Goal: Transaction & Acquisition: Purchase product/service

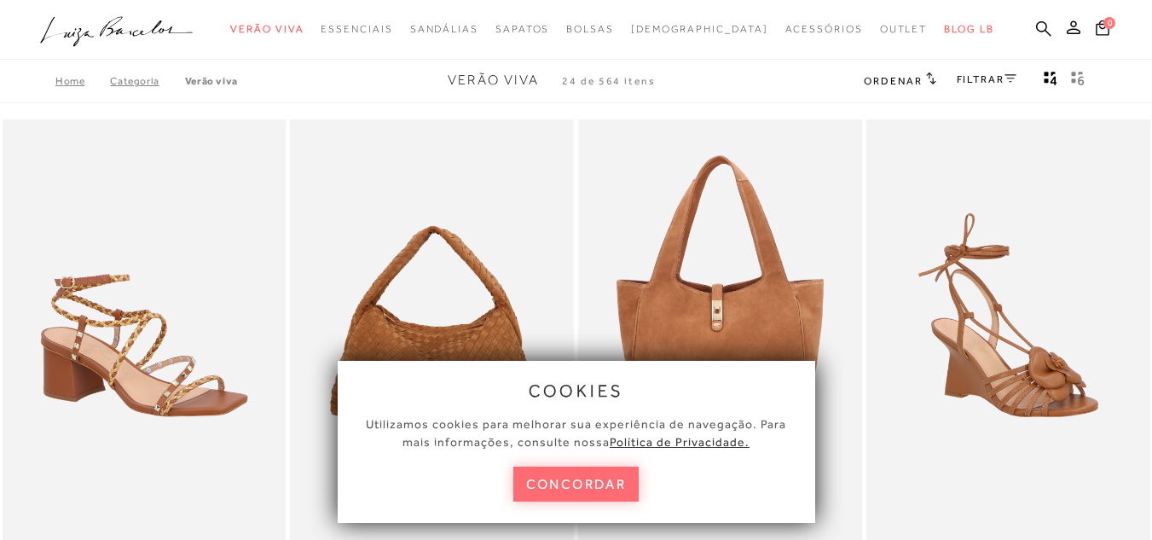
click at [587, 480] on button "concordar" at bounding box center [576, 483] width 126 height 35
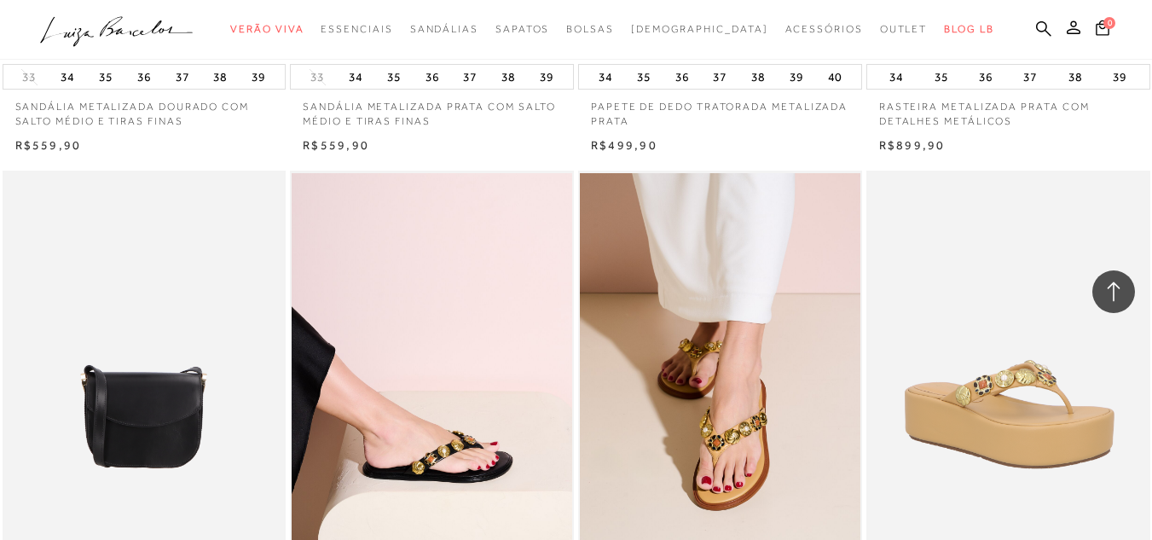
scroll to position [2702, 0]
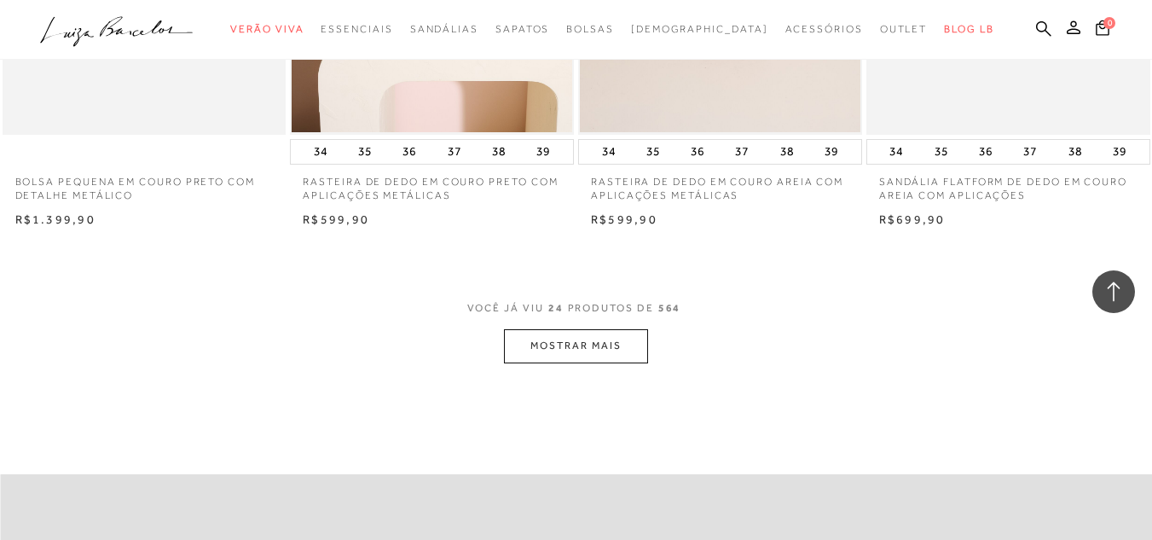
drag, startPoint x: 1160, startPoint y: 55, endPoint x: 944, endPoint y: 406, distance: 412.0
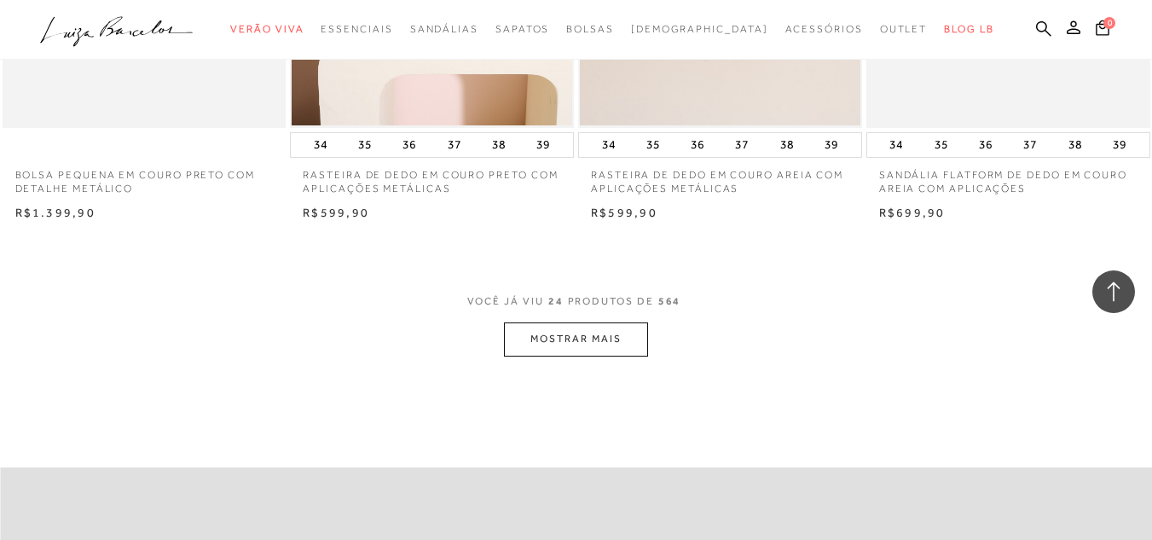
click at [581, 326] on button "MOSTRAR MAIS" at bounding box center [575, 338] width 143 height 33
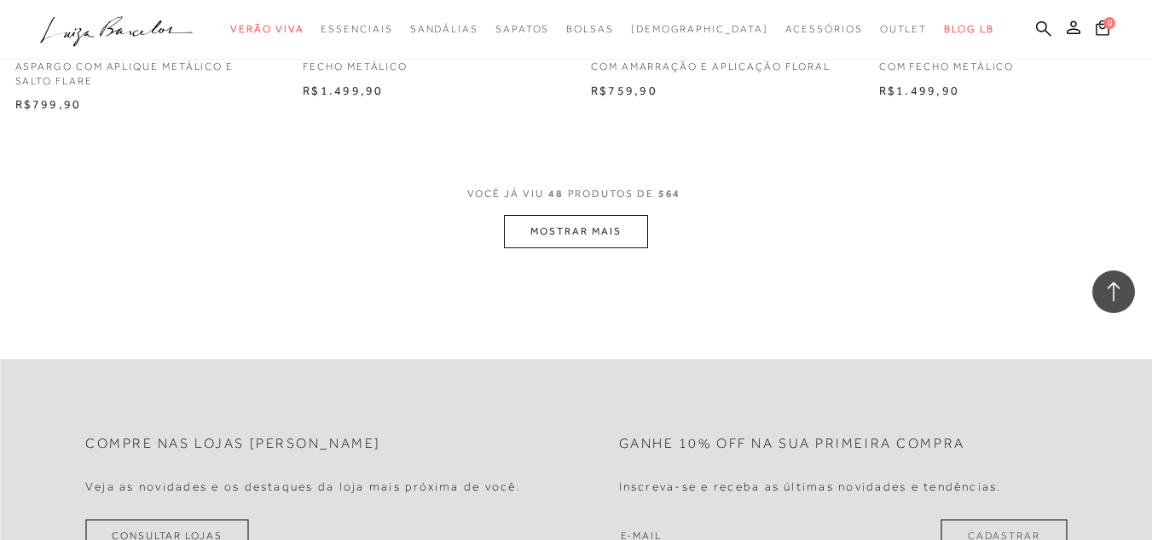
scroll to position [6362, 0]
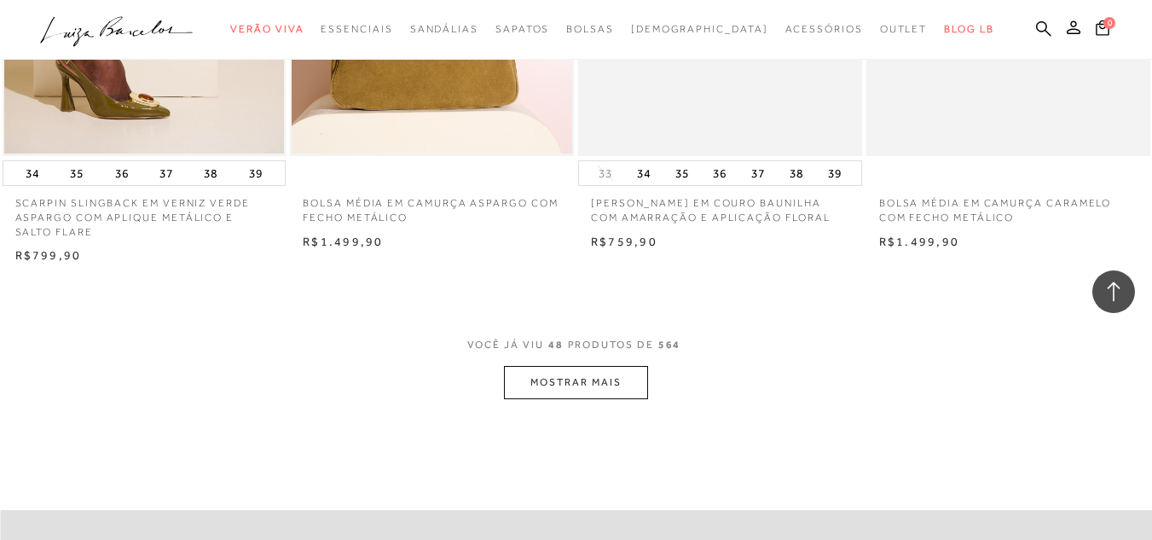
click at [552, 373] on button "MOSTRAR MAIS" at bounding box center [575, 382] width 143 height 33
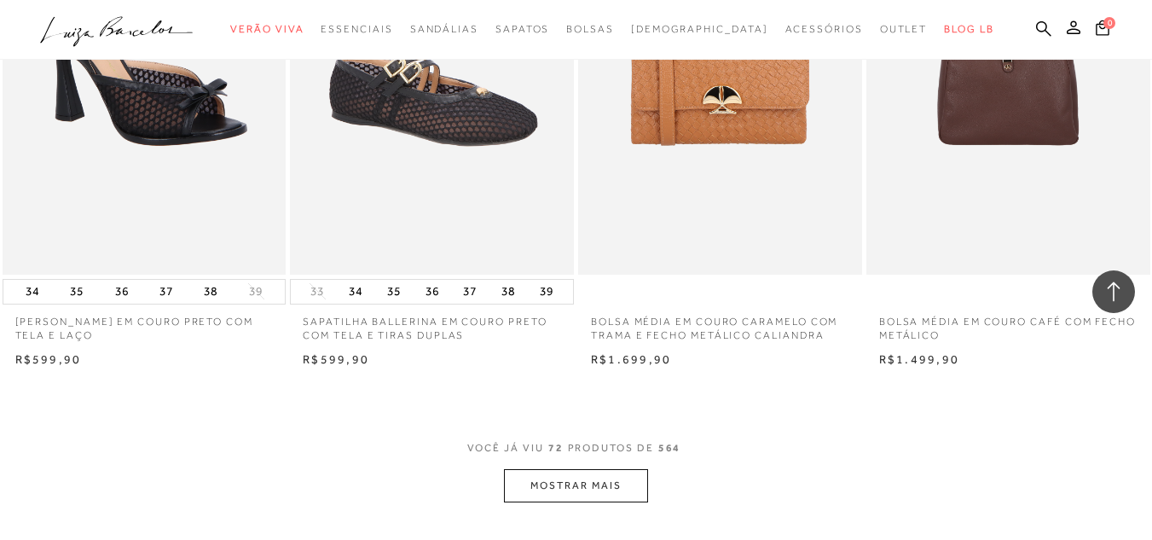
scroll to position [9529, 0]
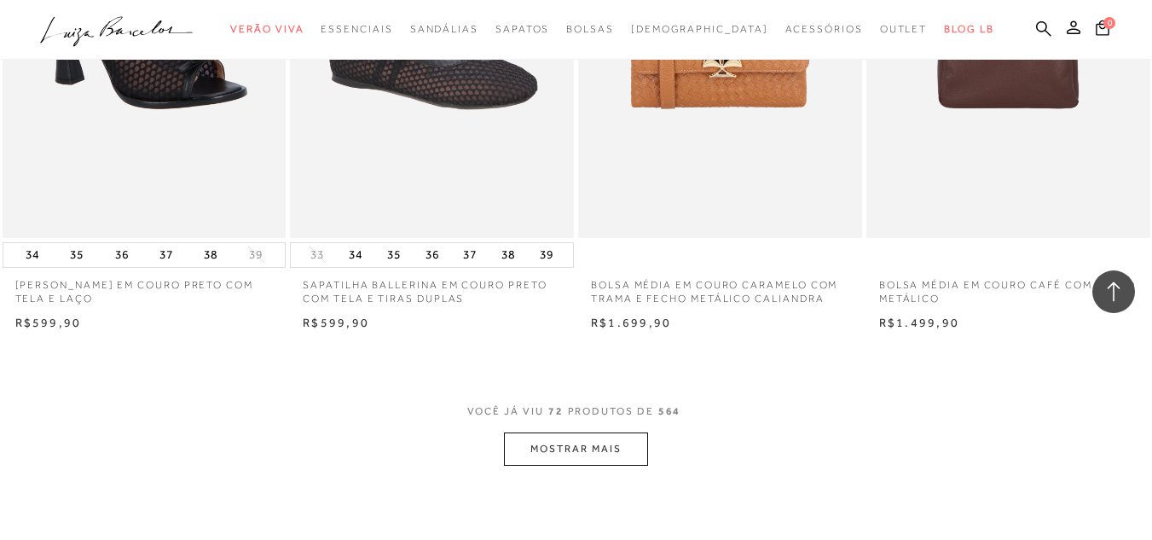
click at [576, 443] on button "MOSTRAR MAIS" at bounding box center [575, 448] width 143 height 33
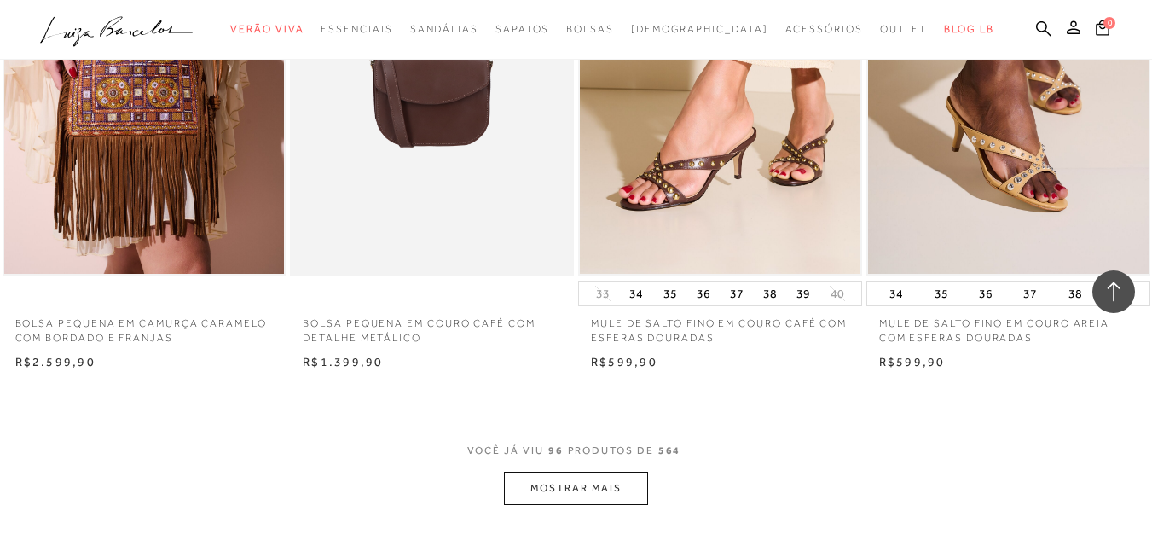
scroll to position [12715, 0]
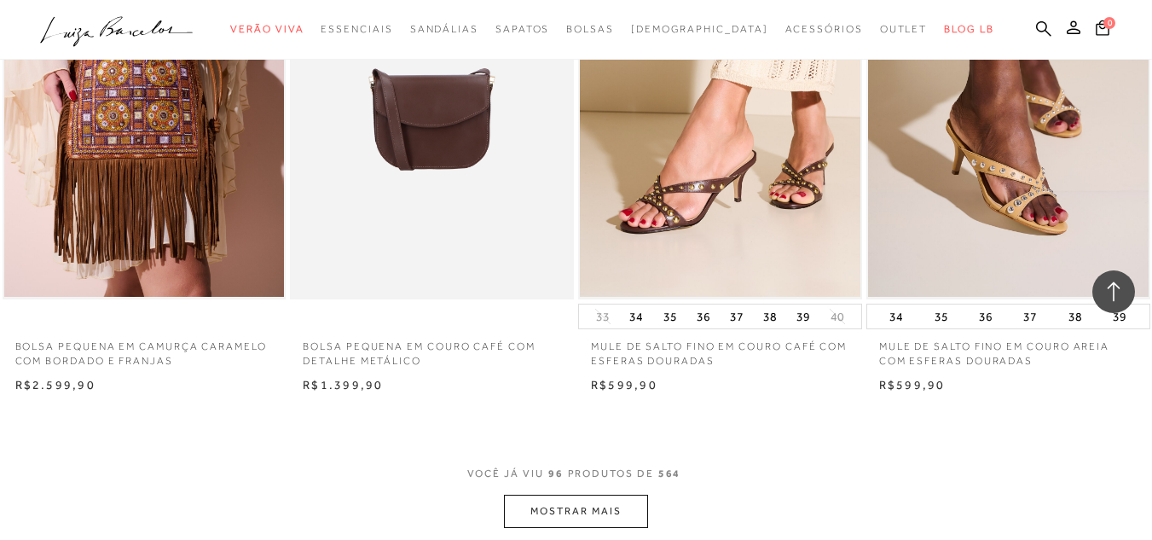
click at [583, 502] on button "MOSTRAR MAIS" at bounding box center [575, 511] width 143 height 33
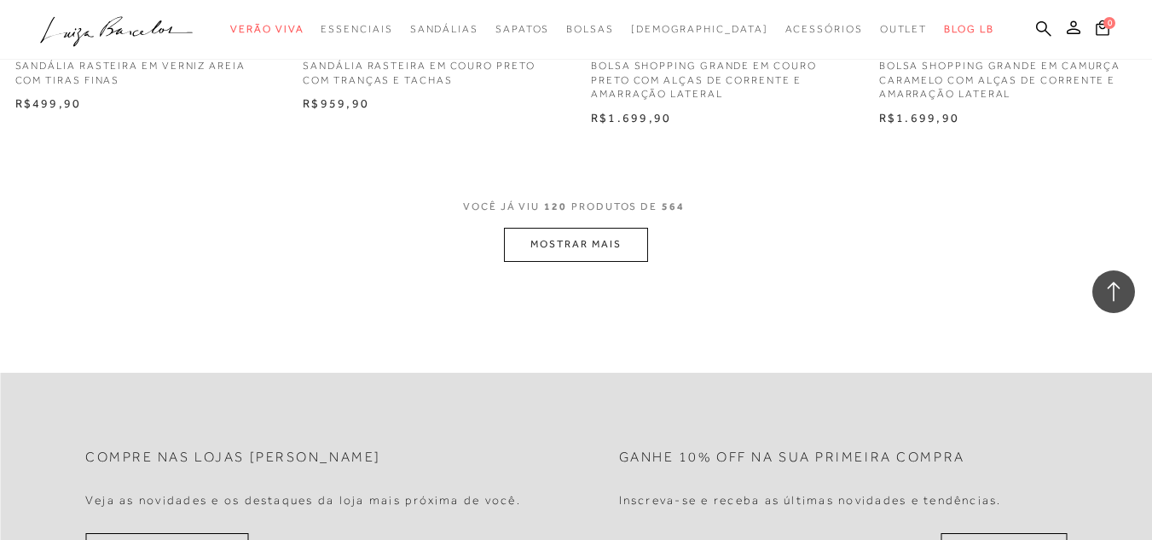
scroll to position [16192, 0]
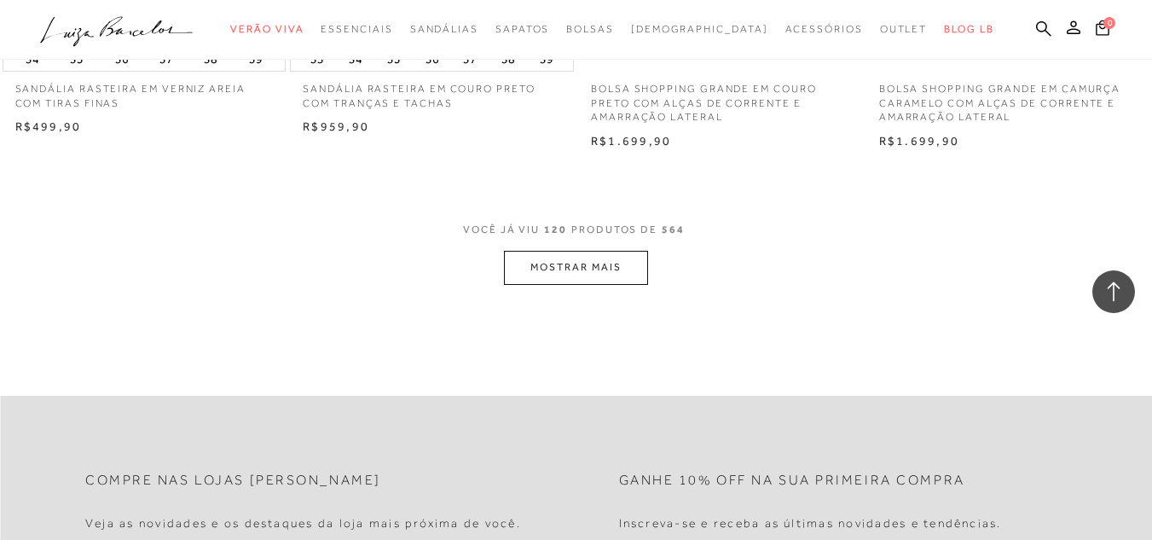
click at [564, 263] on button "MOSTRAR MAIS" at bounding box center [575, 267] width 143 height 33
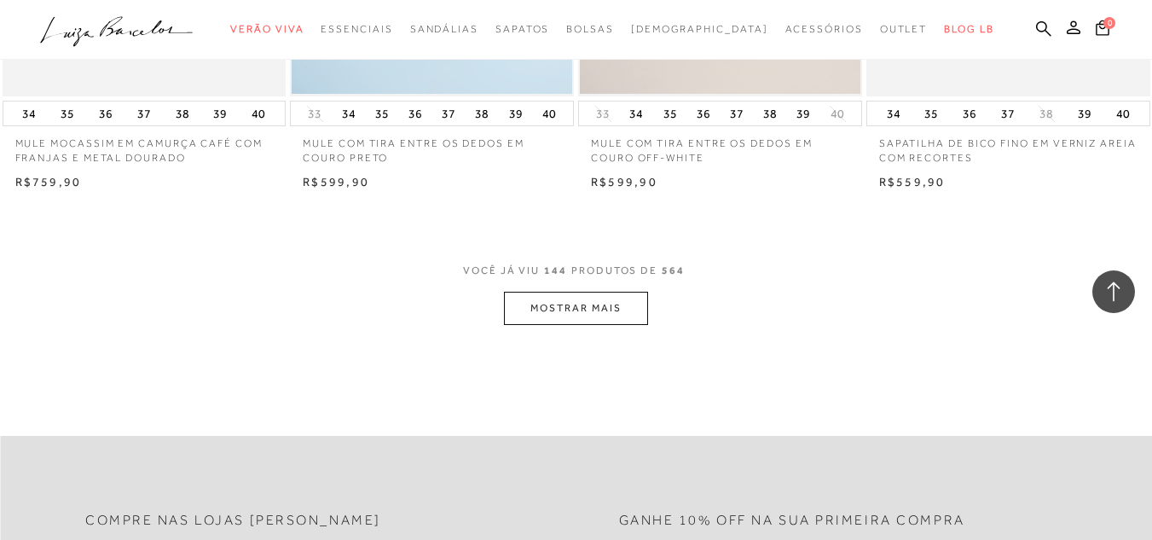
scroll to position [19489, 0]
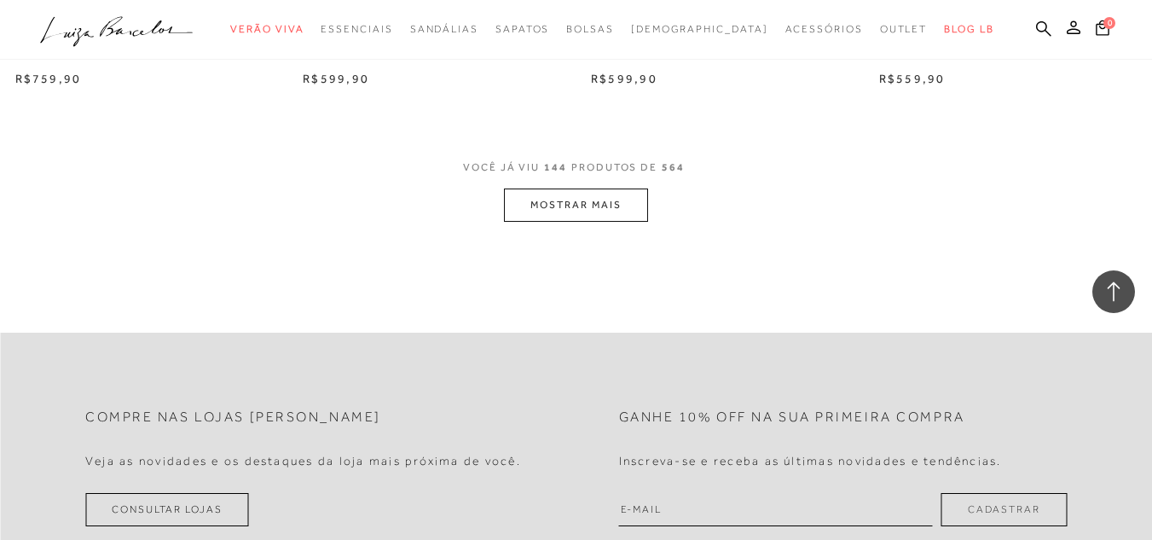
click at [553, 205] on button "MOSTRAR MAIS" at bounding box center [575, 204] width 143 height 33
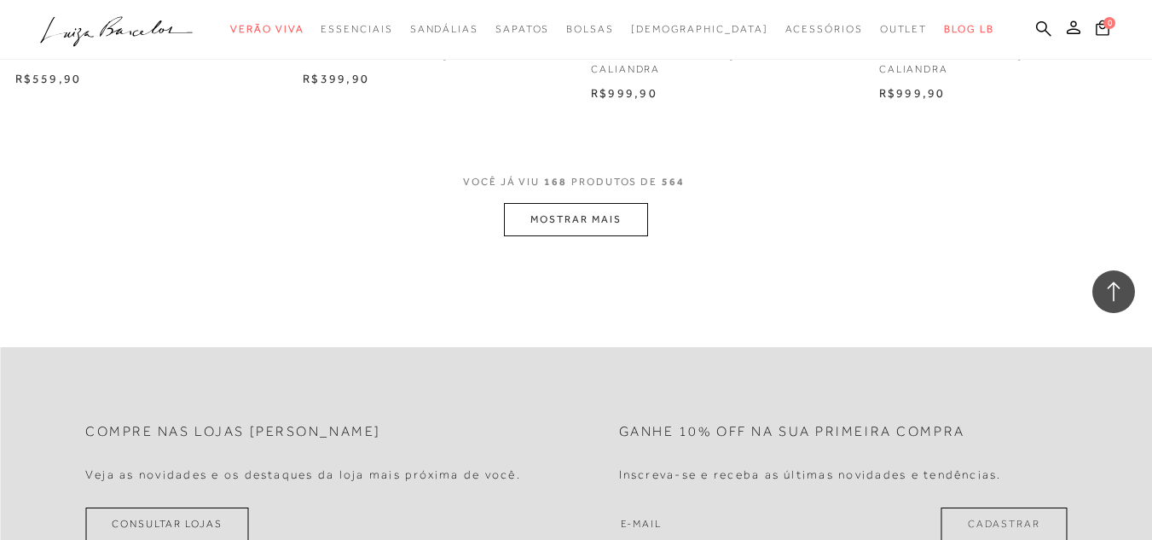
click at [570, 208] on button "MOSTRAR MAIS" at bounding box center [575, 219] width 143 height 33
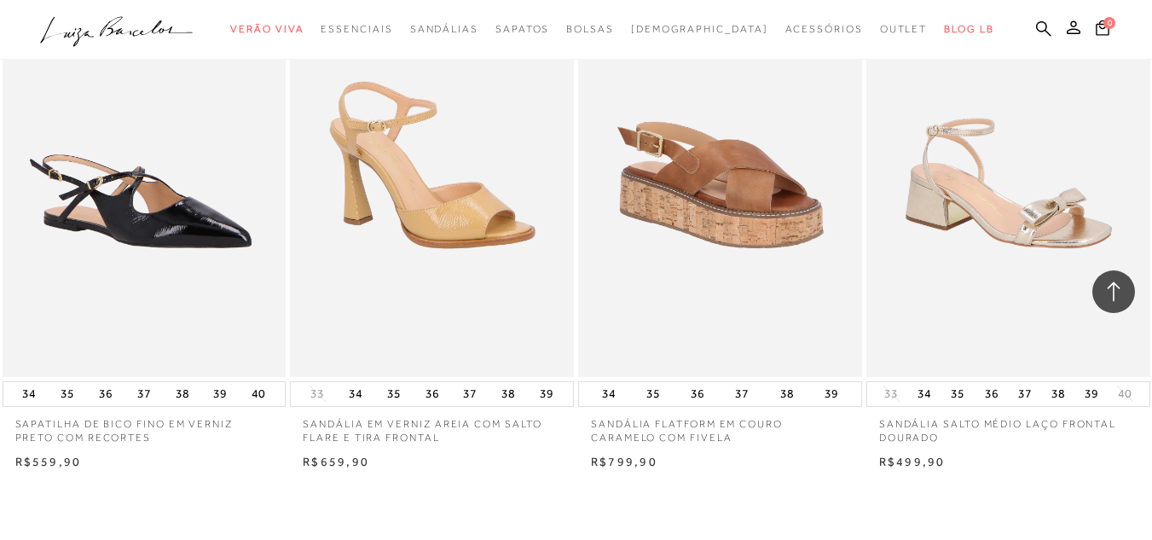
scroll to position [25800, 0]
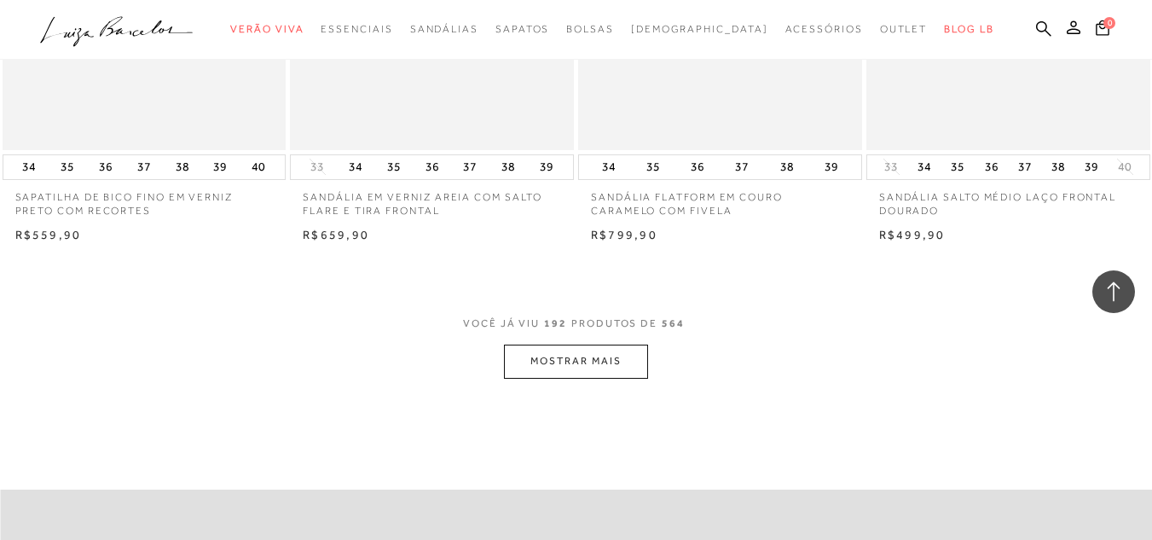
click at [597, 317] on span "VOCÊ JÁ VIU 192 PRODUTOS DE 564" at bounding box center [576, 323] width 226 height 12
click at [571, 344] on button "MOSTRAR MAIS" at bounding box center [575, 360] width 143 height 33
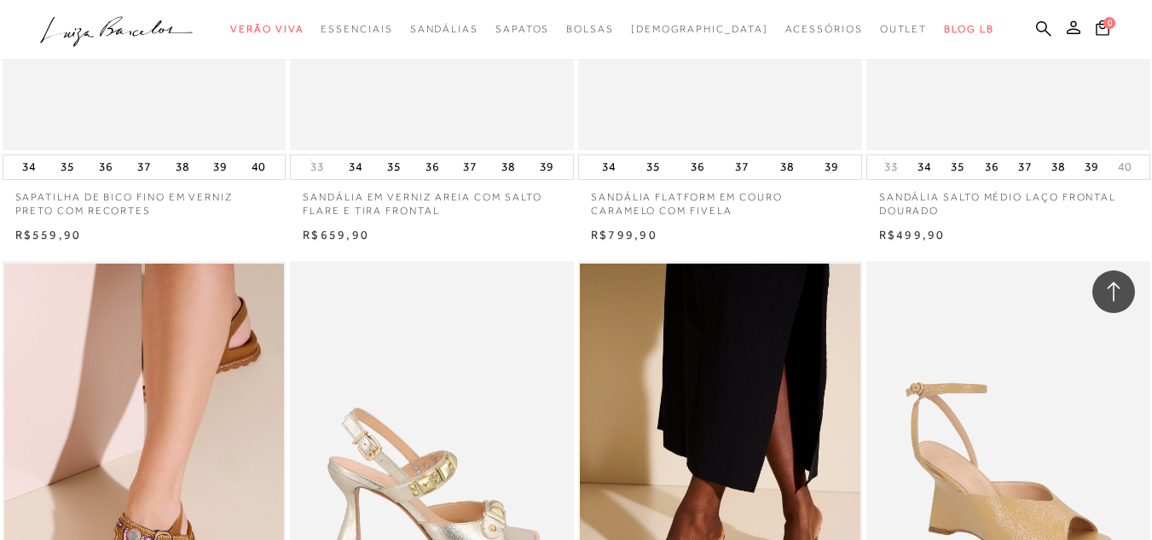
click at [570, 349] on img at bounding box center [433, 473] width 282 height 425
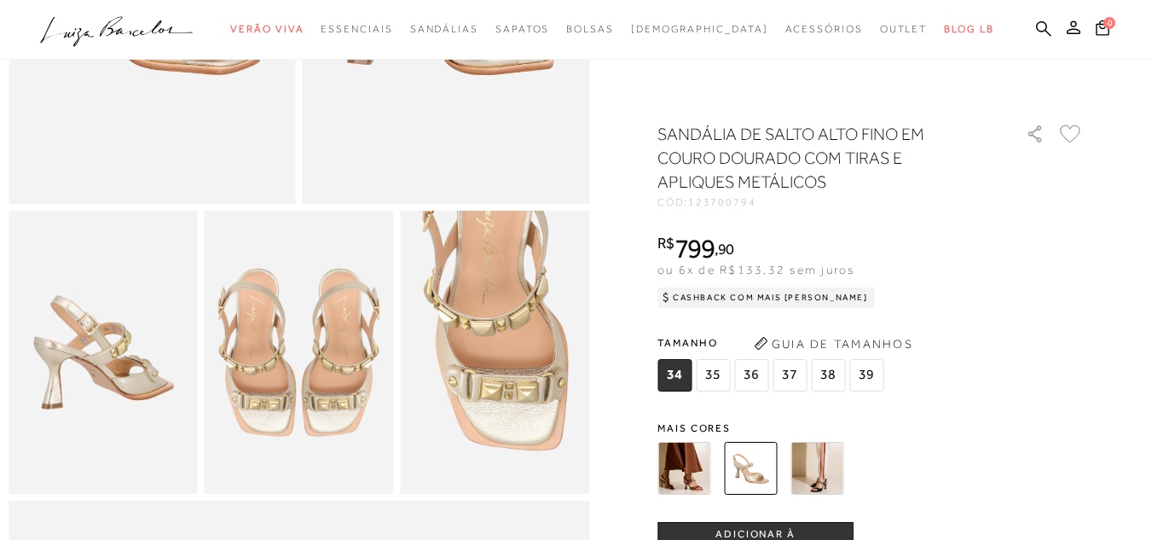
scroll to position [2517, 0]
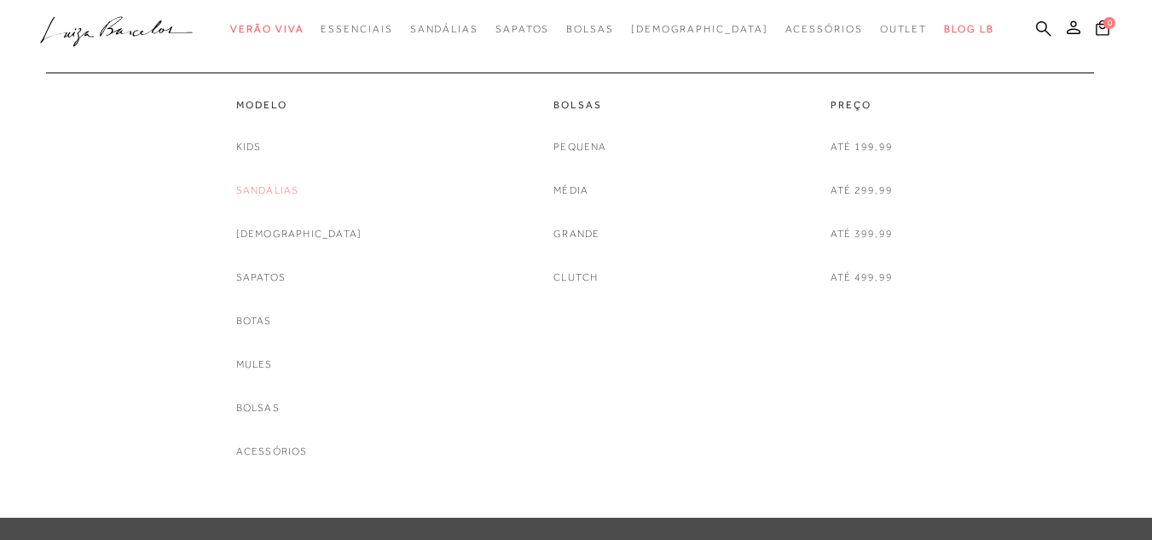
click at [298, 191] on link "Sandálias" at bounding box center [267, 191] width 63 height 18
